Goal: Task Accomplishment & Management: Manage account settings

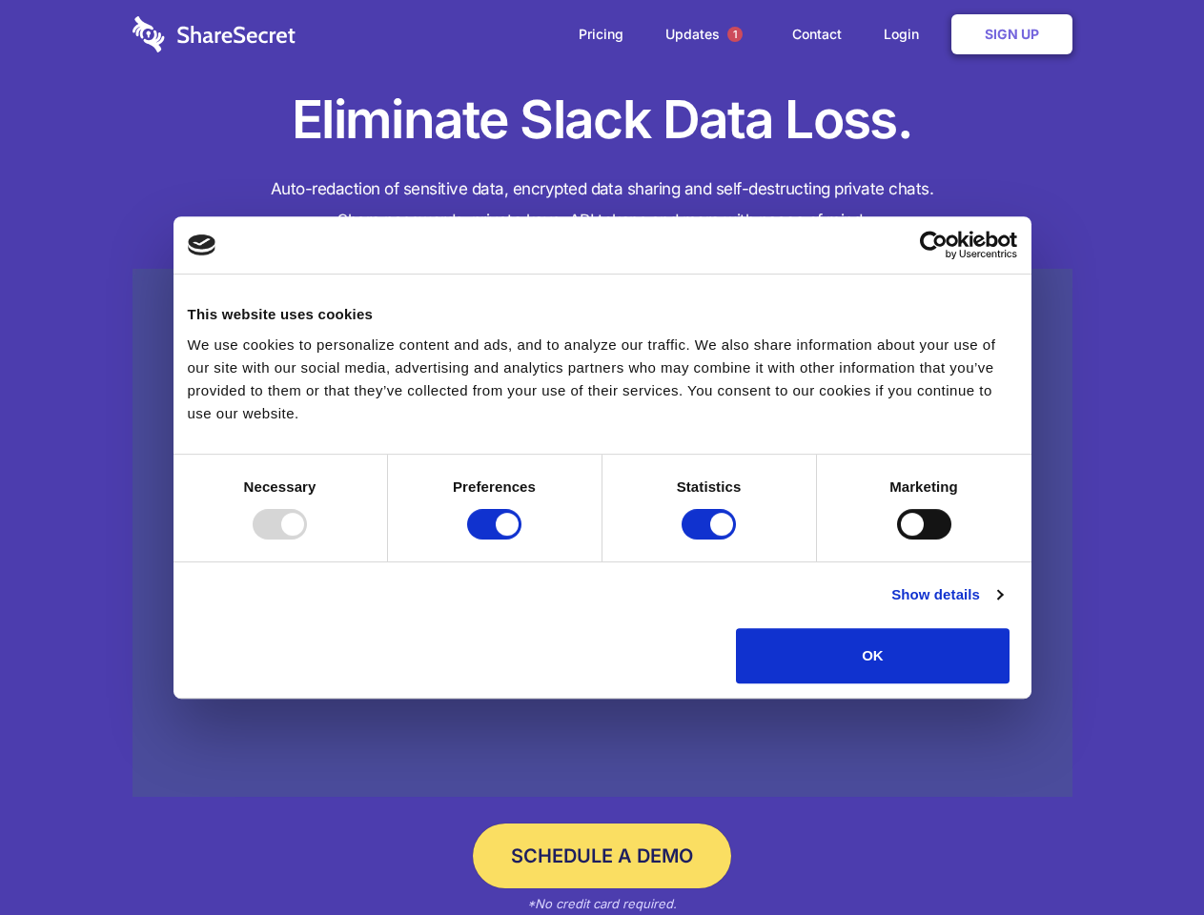
click at [307, 540] on div at bounding box center [280, 524] width 54 height 31
click at [521, 540] on input "Preferences" at bounding box center [494, 524] width 54 height 31
checkbox input "false"
click at [711, 540] on input "Statistics" at bounding box center [709, 524] width 54 height 31
checkbox input "false"
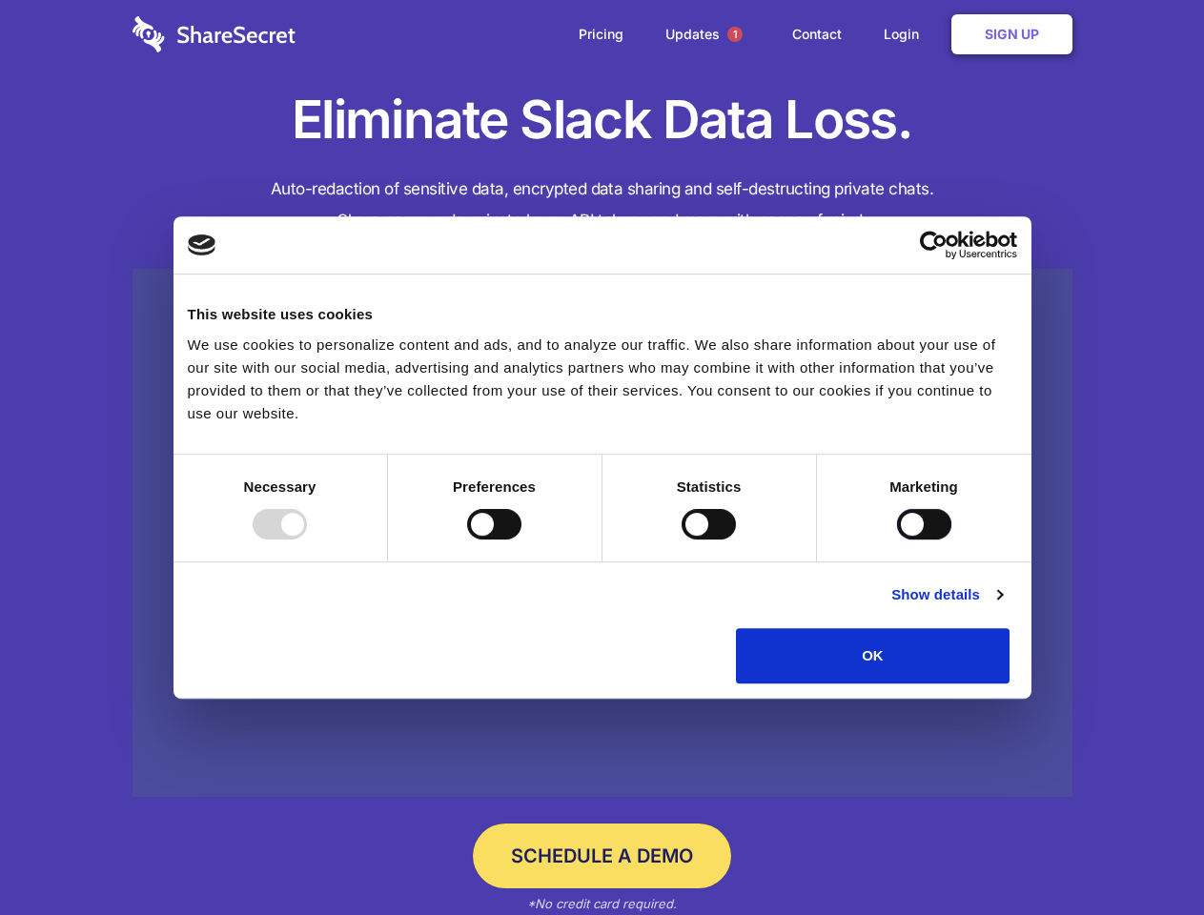
click at [897, 540] on input "Marketing" at bounding box center [924, 524] width 54 height 31
checkbox input "true"
